Goal: Entertainment & Leisure: Consume media (video, audio)

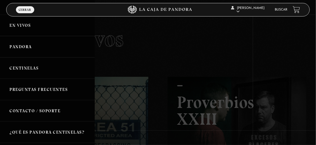
click at [25, 47] on link "Pandora" at bounding box center [47, 46] width 95 height 21
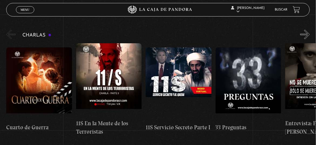
scroll to position [0, 174]
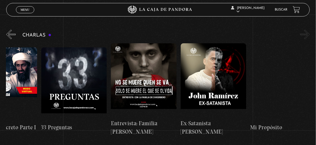
drag, startPoint x: 207, startPoint y: 78, endPoint x: 109, endPoint y: 82, distance: 98.1
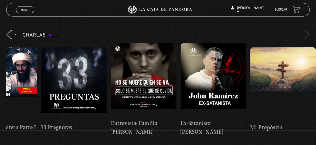
click at [109, 82] on div "Cuarto [PERSON_NAME] 11S En la Mente de los Terroristas 11S Servicio Secreto Pa…" at bounding box center [76, 89] width 488 height 93
drag, startPoint x: 205, startPoint y: 95, endPoint x: 99, endPoint y: 100, distance: 106.5
click at [99, 100] on div "Cuarto [PERSON_NAME] 11S En la Mente de los Terroristas 11S Servicio Secreto Pa…" at bounding box center [76, 89] width 488 height 93
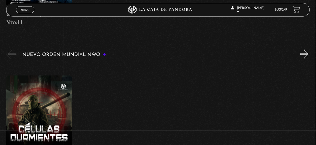
scroll to position [352, 0]
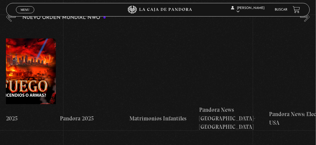
drag, startPoint x: 206, startPoint y: 57, endPoint x: 103, endPoint y: 66, distance: 103.5
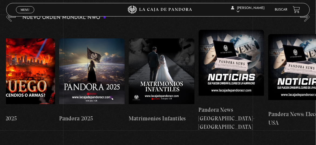
drag, startPoint x: 103, startPoint y: 66, endPoint x: 103, endPoint y: 75, distance: 8.9
click at [103, 75] on figure at bounding box center [92, 74] width 66 height 73
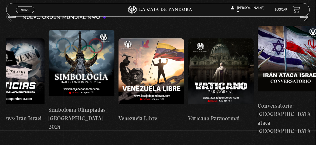
drag, startPoint x: 162, startPoint y: 72, endPoint x: 90, endPoint y: 77, distance: 72.6
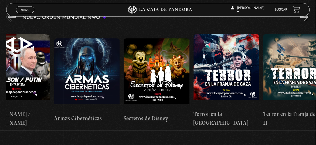
scroll to position [0, 1295]
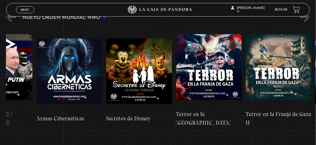
drag, startPoint x: 203, startPoint y: 78, endPoint x: 120, endPoint y: 80, distance: 83.4
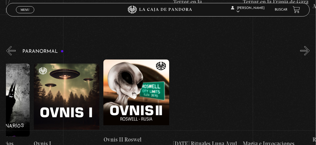
scroll to position [0, 399]
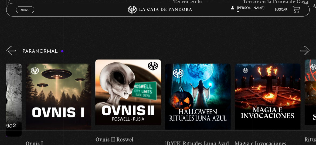
drag, startPoint x: 243, startPoint y: 100, endPoint x: 163, endPoint y: 104, distance: 80.0
click at [139, 99] on figure at bounding box center [128, 95] width 66 height 73
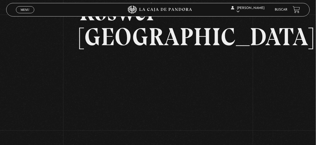
scroll to position [66, 0]
